Goal: Information Seeking & Learning: Learn about a topic

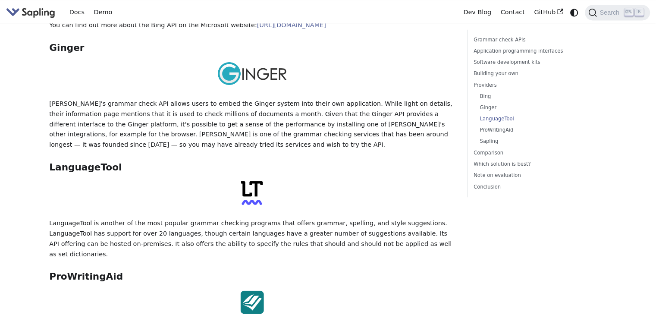
scroll to position [1466, 0]
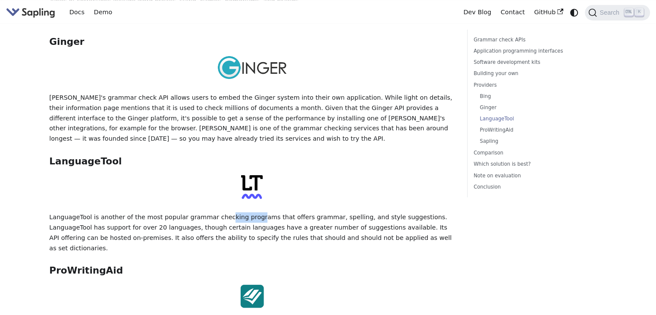
drag, startPoint x: 216, startPoint y: 165, endPoint x: 242, endPoint y: 164, distance: 26.7
click at [242, 212] on p "LanguageTool is another of the most popular grammar checking programs that offe…" at bounding box center [251, 232] width 405 height 41
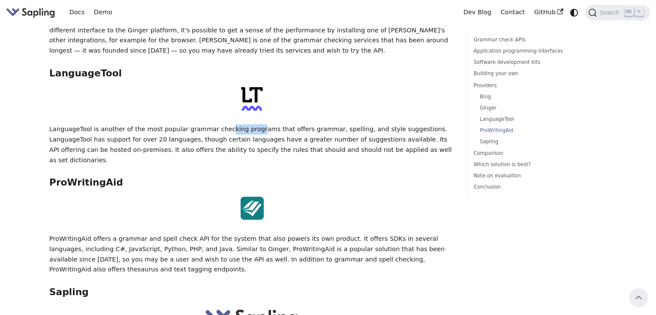
scroll to position [1552, 0]
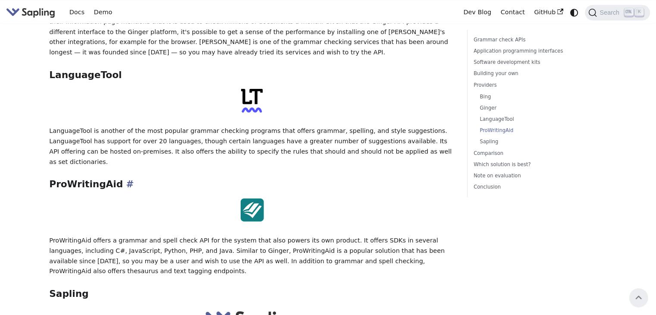
click at [82, 178] on h3 "ProWritingAid ​" at bounding box center [251, 184] width 405 height 12
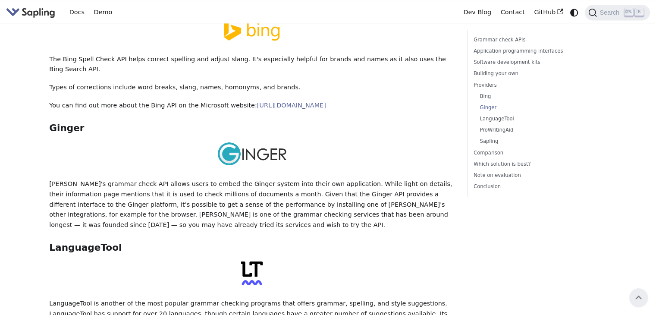
scroll to position [1336, 0]
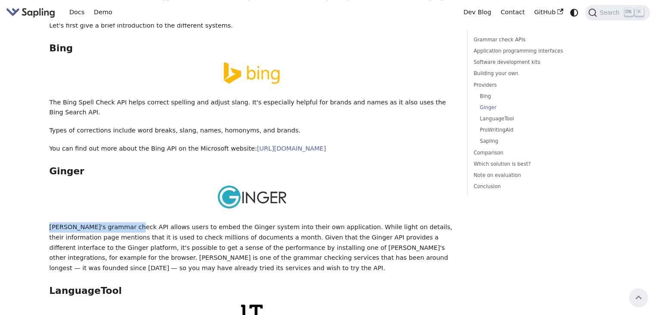
drag, startPoint x: 47, startPoint y: 171, endPoint x: 126, endPoint y: 177, distance: 78.7
click at [126, 177] on div "On this page 5 Best Grammar and Spell Checking APIs / SDKs Try the Sapling API …" at bounding box center [251, 69] width 417 height 2753
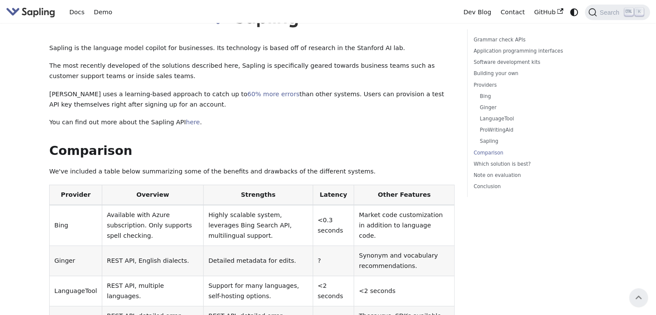
scroll to position [1854, 0]
drag, startPoint x: 119, startPoint y: 176, endPoint x: 134, endPoint y: 178, distance: 15.2
click at [131, 246] on td "REST API, English dialects." at bounding box center [153, 261] width 102 height 30
drag, startPoint x: 143, startPoint y: 176, endPoint x: 160, endPoint y: 172, distance: 18.1
click at [156, 246] on td "REST API, English dialects." at bounding box center [153, 261] width 102 height 30
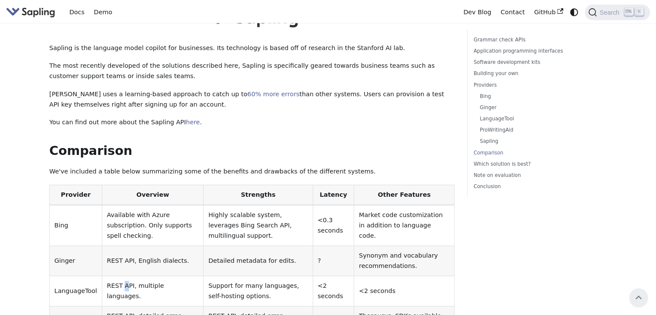
click at [121, 276] on td "REST API, multiple languages." at bounding box center [153, 291] width 102 height 30
drag, startPoint x: 117, startPoint y: 228, endPoint x: 124, endPoint y: 227, distance: 7.0
click at [124, 306] on td "REST API, detailed error categories." at bounding box center [153, 321] width 102 height 30
click at [157, 306] on td "REST API, detailed error categories." at bounding box center [153, 321] width 102 height 30
click at [138, 306] on td "REST API, detailed error categories." at bounding box center [153, 321] width 102 height 30
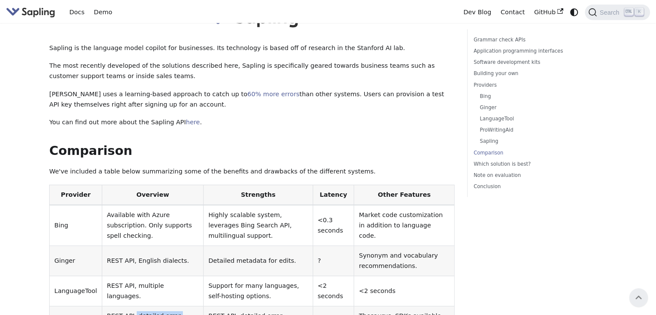
drag, startPoint x: 129, startPoint y: 239, endPoint x: 135, endPoint y: 228, distance: 12.4
click at [129, 306] on td "REST API, detailed error categories." at bounding box center [153, 321] width 102 height 30
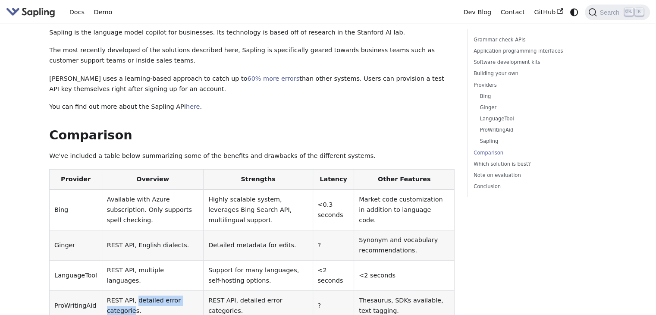
scroll to position [1897, 0]
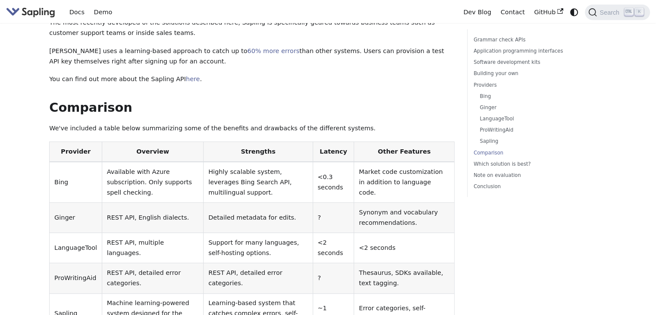
click at [51, 293] on td "Sapling" at bounding box center [76, 313] width 53 height 41
click at [71, 233] on td "LanguageTool" at bounding box center [76, 248] width 53 height 30
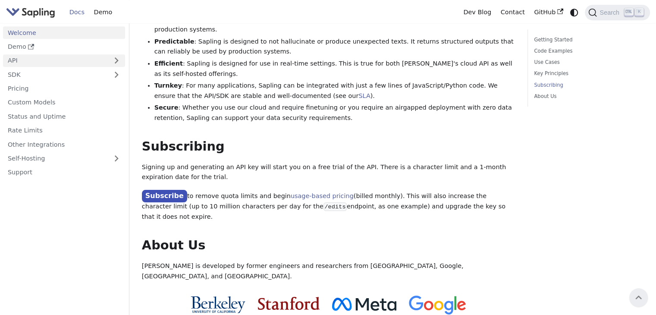
scroll to position [604, 0]
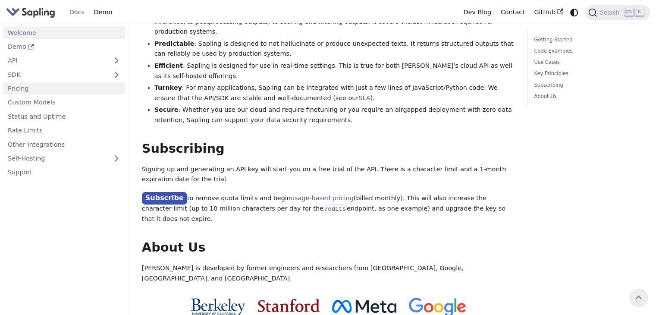
click at [53, 88] on link "Pricing" at bounding box center [64, 88] width 122 height 13
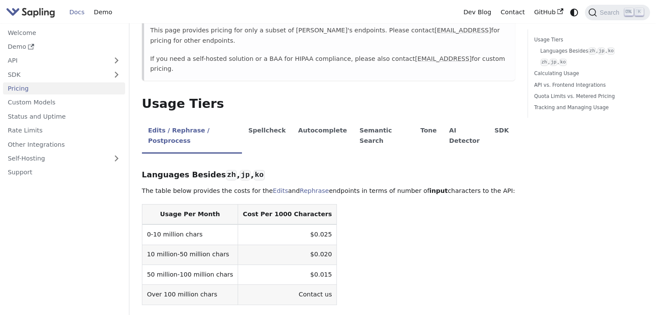
scroll to position [172, 0]
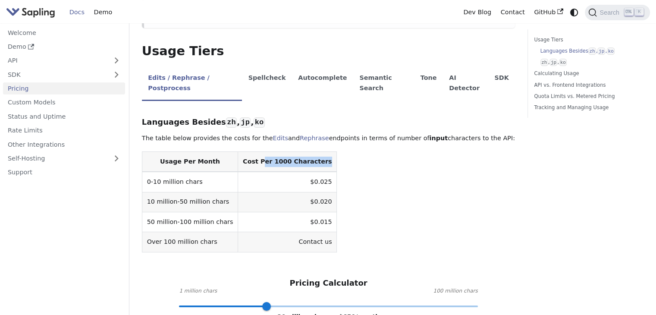
drag, startPoint x: 256, startPoint y: 134, endPoint x: 304, endPoint y: 139, distance: 48.9
click at [304, 151] on th "Cost Per 1000 Characters" at bounding box center [287, 161] width 99 height 20
drag, startPoint x: 294, startPoint y: 150, endPoint x: 298, endPoint y: 153, distance: 4.4
click at [298, 172] on td "$0.025" at bounding box center [287, 182] width 99 height 20
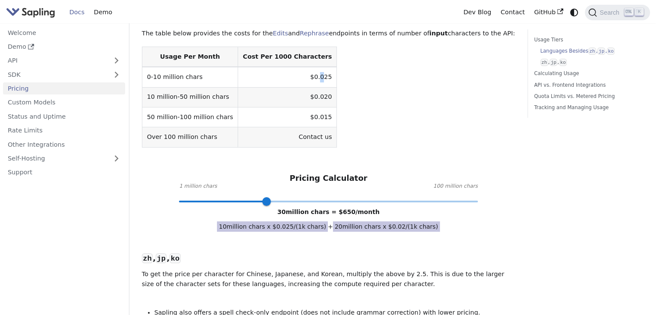
scroll to position [302, 0]
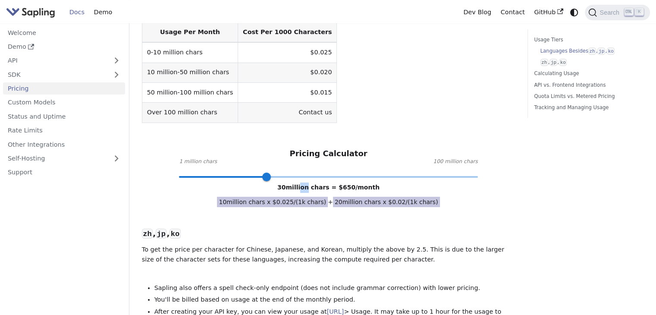
drag, startPoint x: 306, startPoint y: 157, endPoint x: 310, endPoint y: 159, distance: 4.9
click at [310, 184] on span "30 million chars = $ 650 /month" at bounding box center [328, 187] width 102 height 7
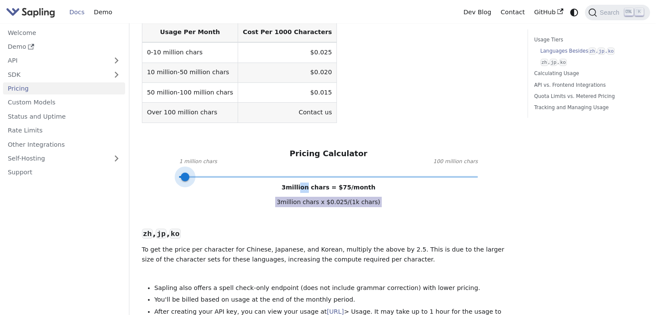
type input "1"
drag, startPoint x: 265, startPoint y: 147, endPoint x: 174, endPoint y: 138, distance: 90.9
click at [175, 172] on span at bounding box center [179, 176] width 9 height 9
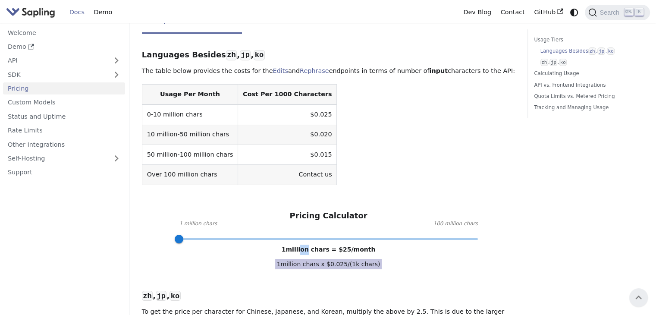
scroll to position [129, 0]
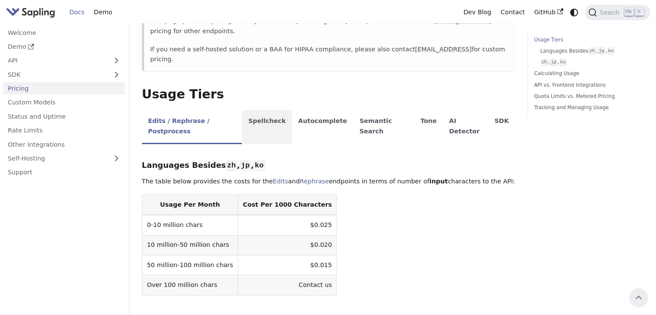
click at [265, 110] on li "Spellcheck" at bounding box center [267, 127] width 50 height 34
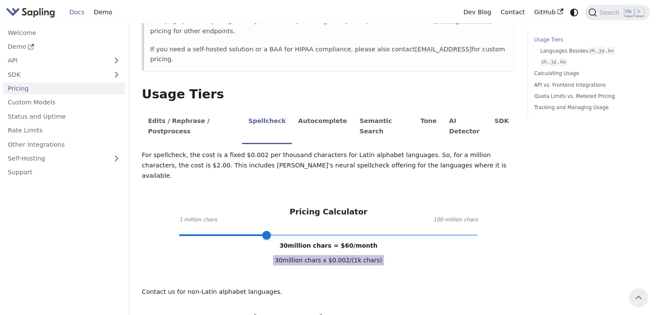
type input "1"
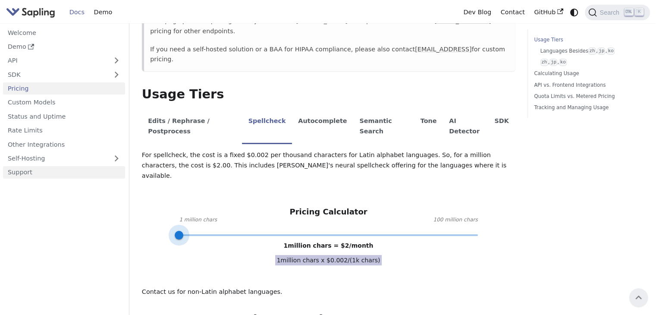
drag, startPoint x: 264, startPoint y: 197, endPoint x: 122, endPoint y: 176, distance: 142.9
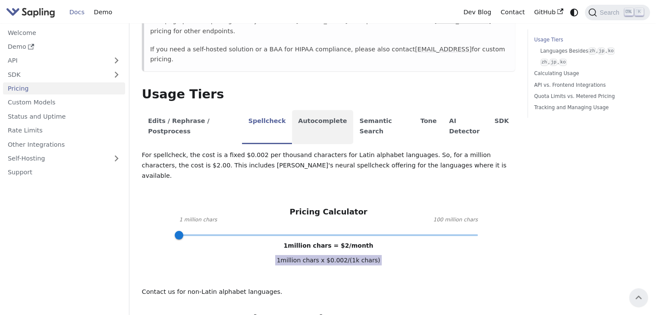
click at [313, 110] on li "Autocomplete" at bounding box center [322, 127] width 61 height 34
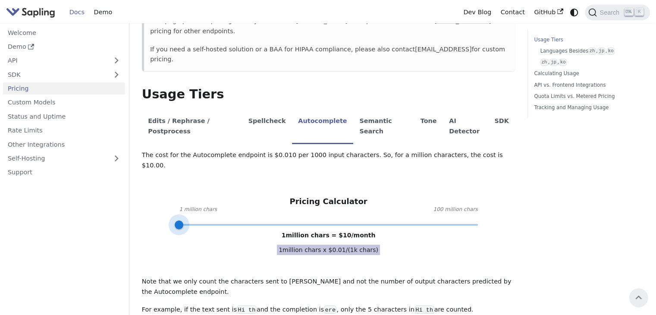
type input "24"
drag, startPoint x: 262, startPoint y: 185, endPoint x: 317, endPoint y: 116, distance: 88.3
click at [248, 197] on div "Pricing Calculator 1 million chars 100 million chars 24 million chars = $ 240 /…" at bounding box center [328, 211] width 373 height 28
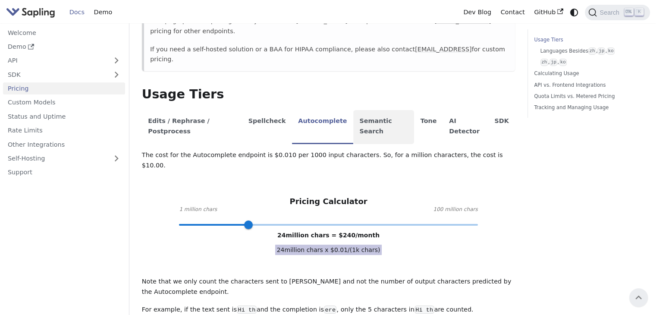
click at [353, 110] on li "Semantic Search" at bounding box center [383, 127] width 61 height 34
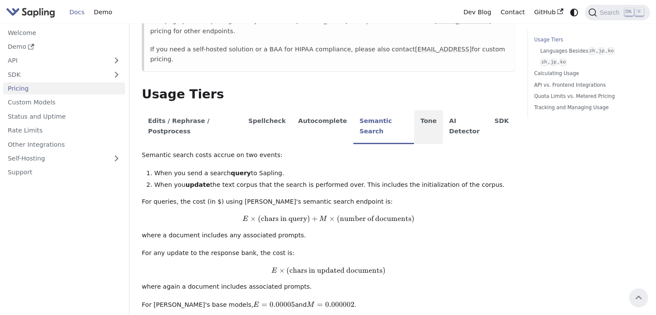
click at [414, 110] on li "Tone" at bounding box center [428, 127] width 29 height 34
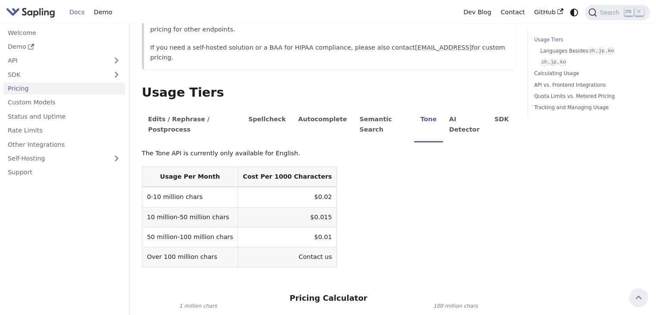
scroll to position [43, 0]
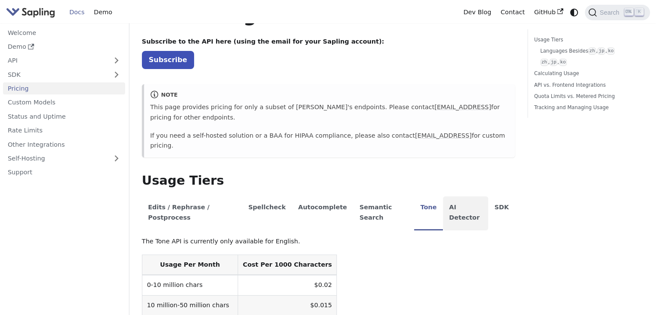
click at [443, 196] on li "AI Detector" at bounding box center [465, 213] width 45 height 34
